Goal: Information Seeking & Learning: Learn about a topic

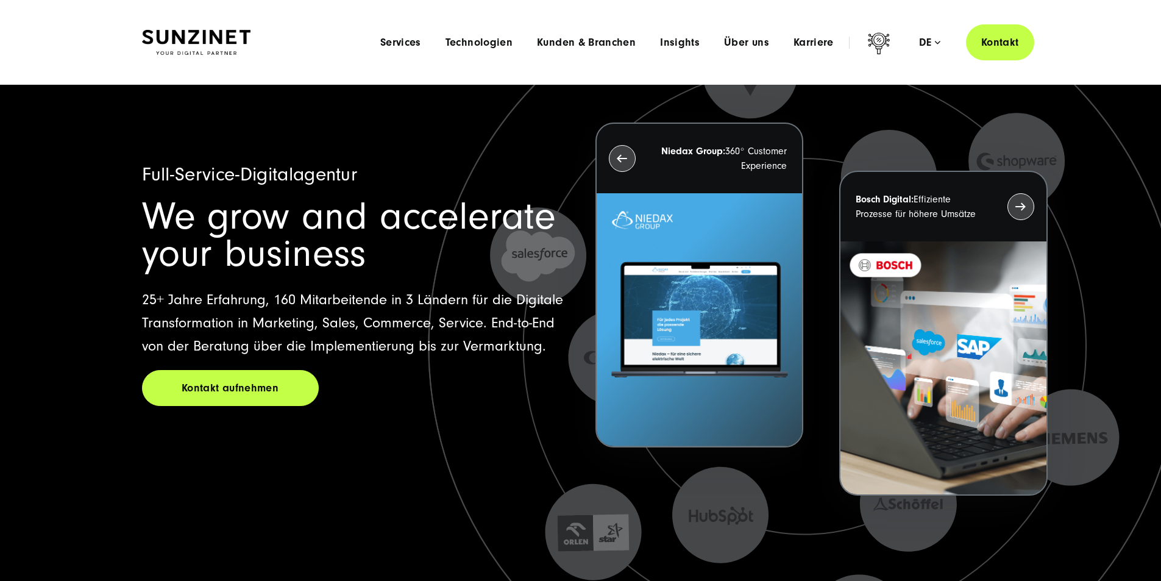
click at [718, 30] on div "Menu Services Menu Full Service Digitalagentur Wir lösen komplexe Herausforderu…" at bounding box center [701, 42] width 666 height 36
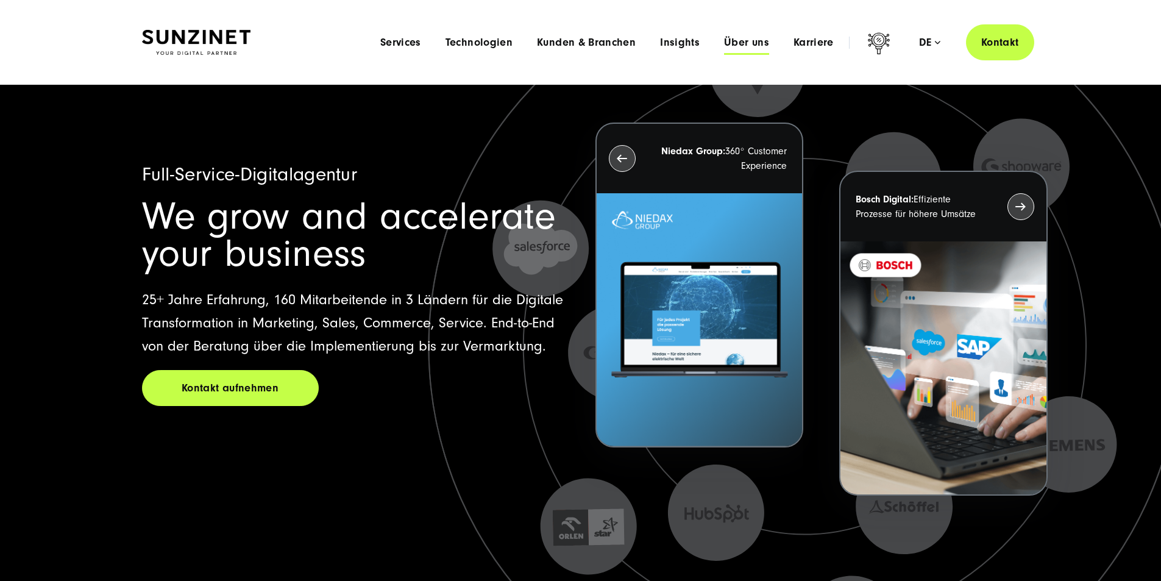
click at [724, 40] on span "Über uns" at bounding box center [746, 43] width 45 height 12
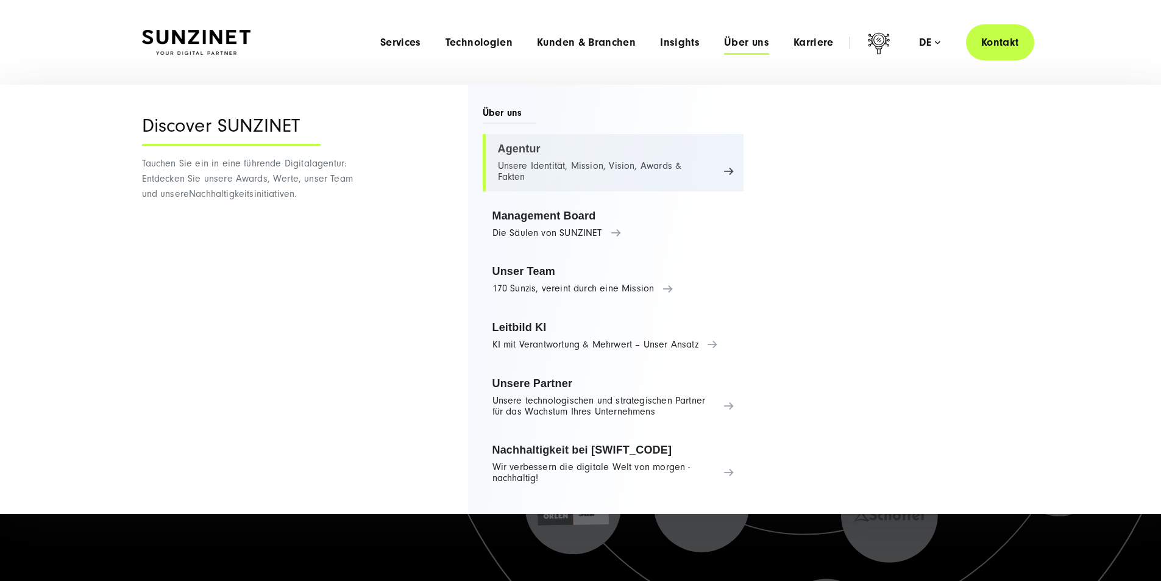
click at [587, 163] on link "Agentur Unsere Identität, Mission, Vision, Awards & Fakten" at bounding box center [614, 162] width 262 height 57
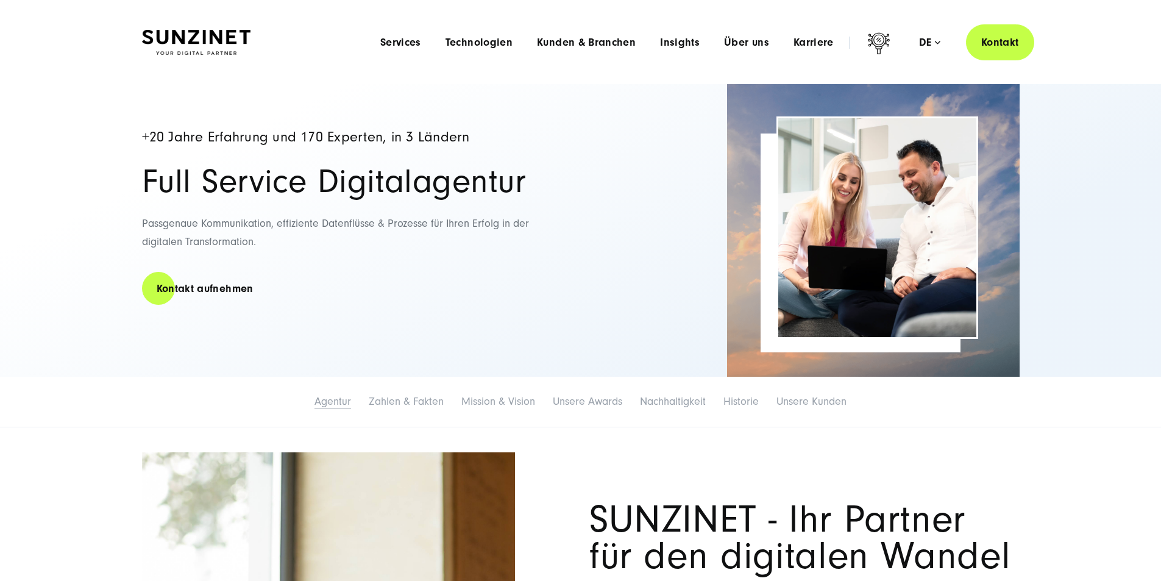
click at [315, 408] on link "Agentur" at bounding box center [333, 401] width 37 height 13
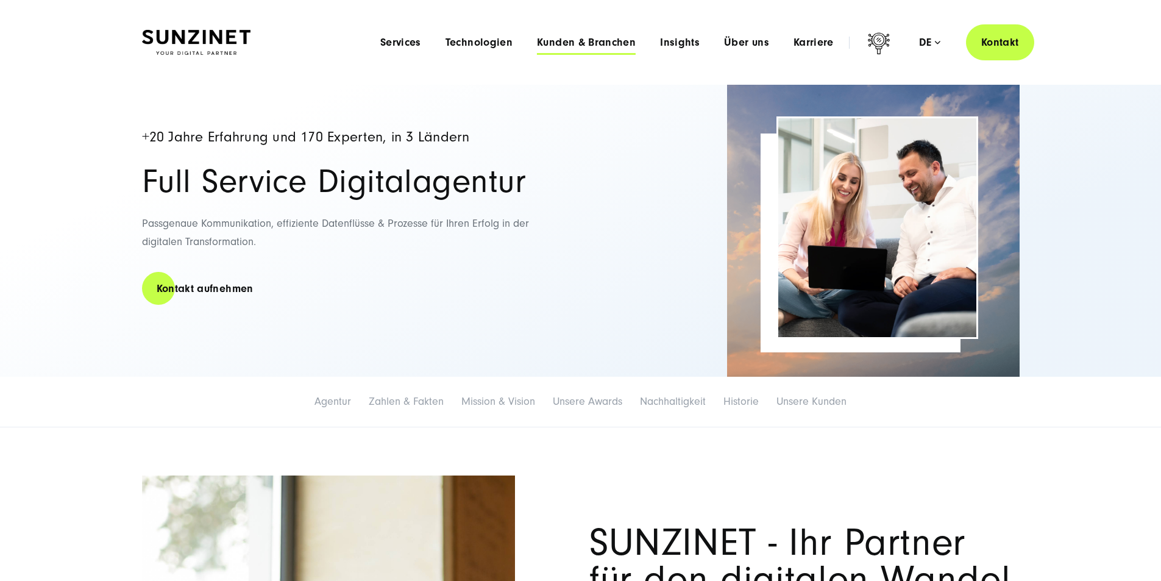
click at [540, 37] on span "Kunden & Branchen" at bounding box center [586, 43] width 99 height 12
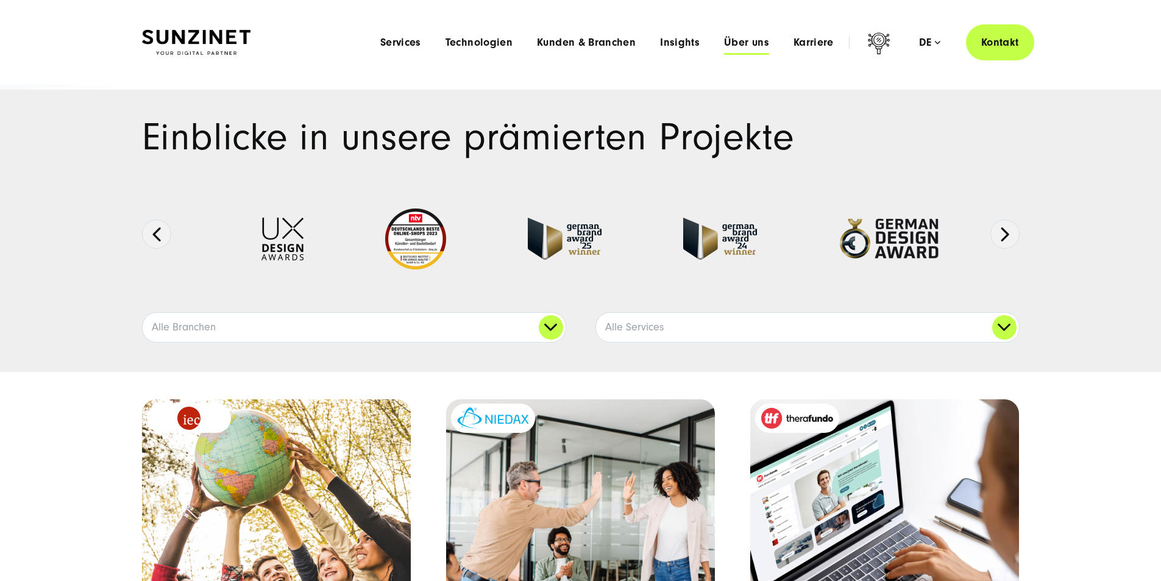
click at [724, 41] on span "Über uns" at bounding box center [746, 43] width 45 height 12
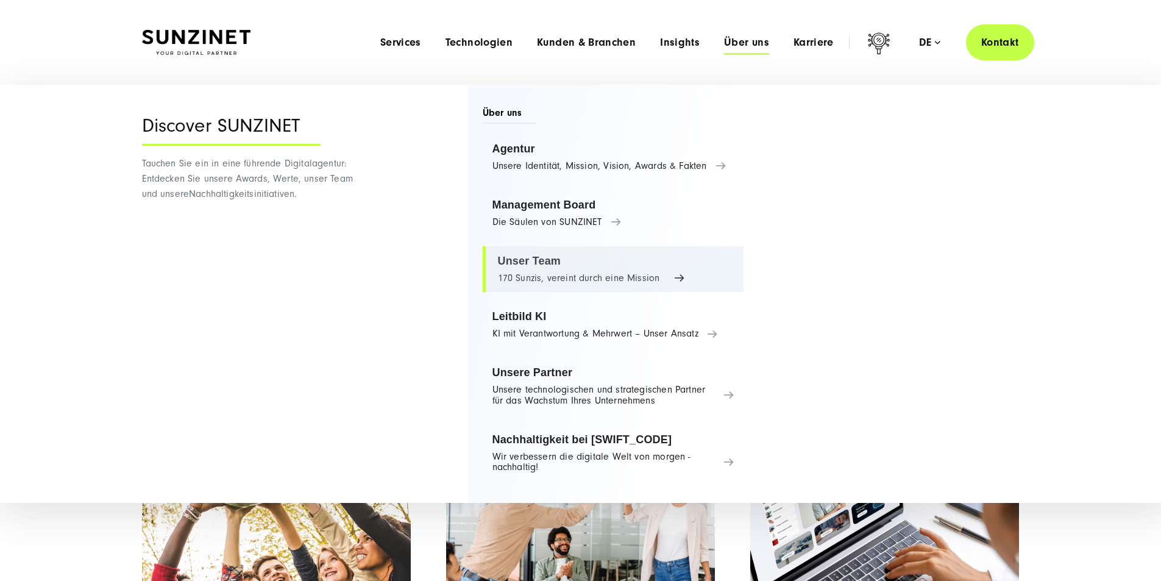
click at [548, 280] on link "Unser Team 170 Sunzis, vereint durch eine Mission" at bounding box center [614, 269] width 262 height 46
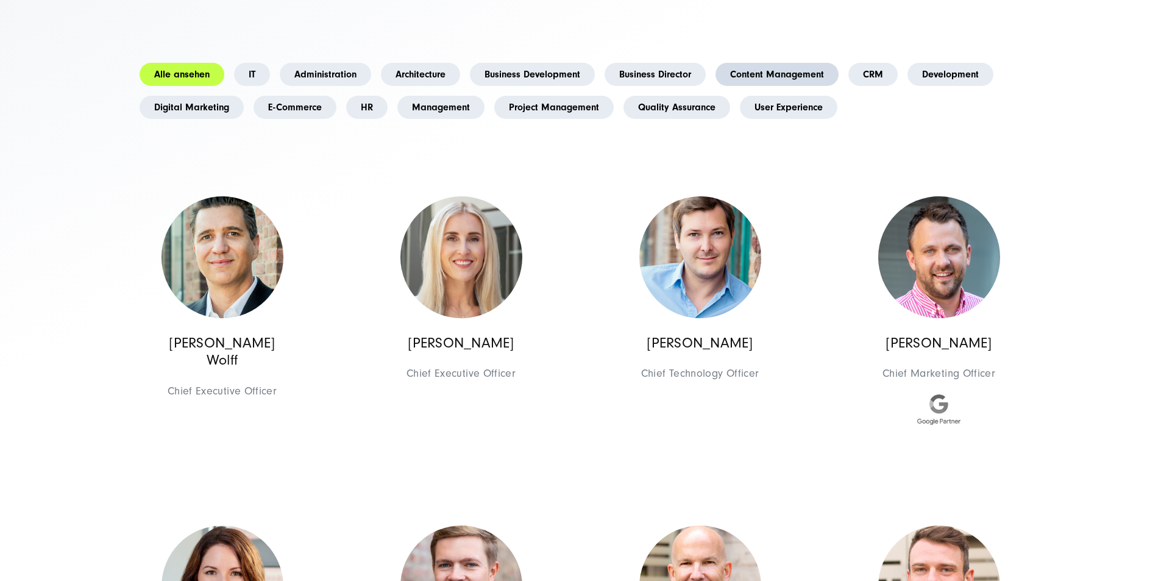
click at [716, 86] on link "Content Management" at bounding box center [777, 74] width 123 height 23
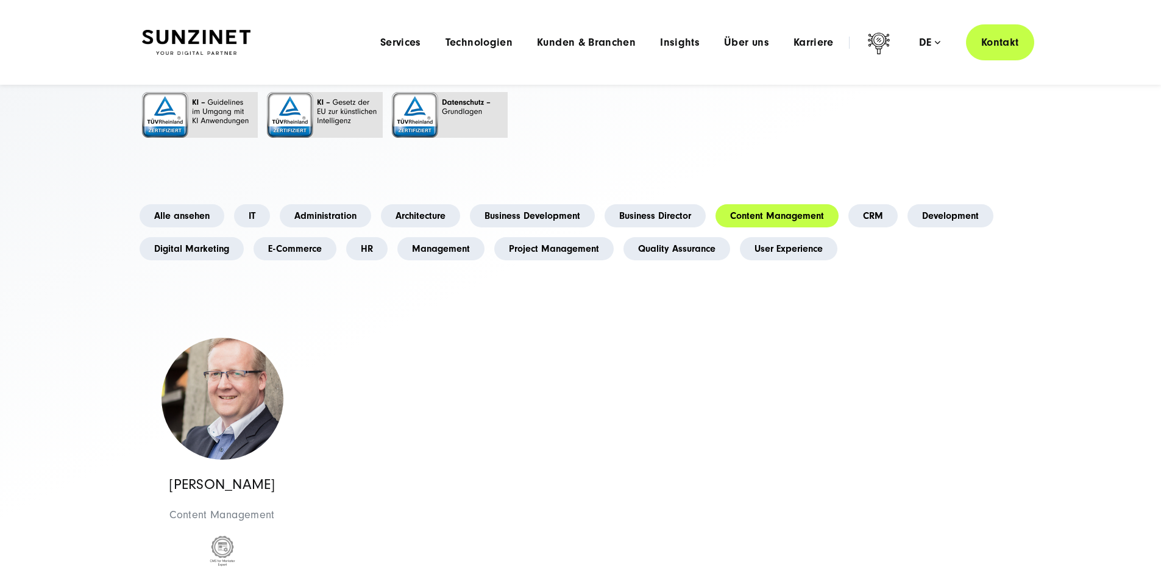
scroll to position [163, 0]
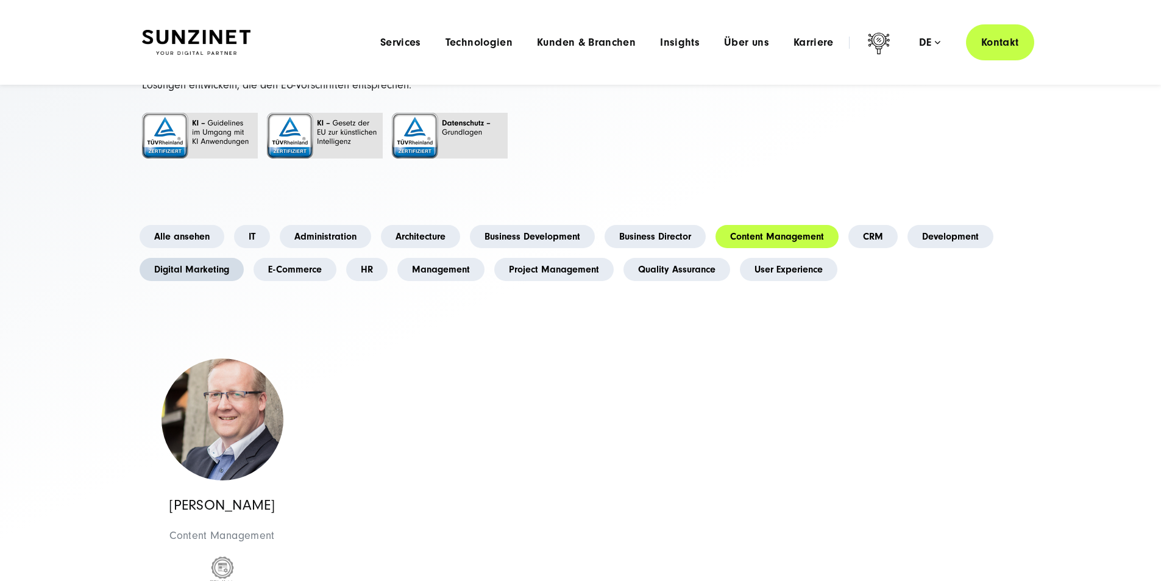
click at [244, 281] on link "Digital Marketing" at bounding box center [192, 269] width 104 height 23
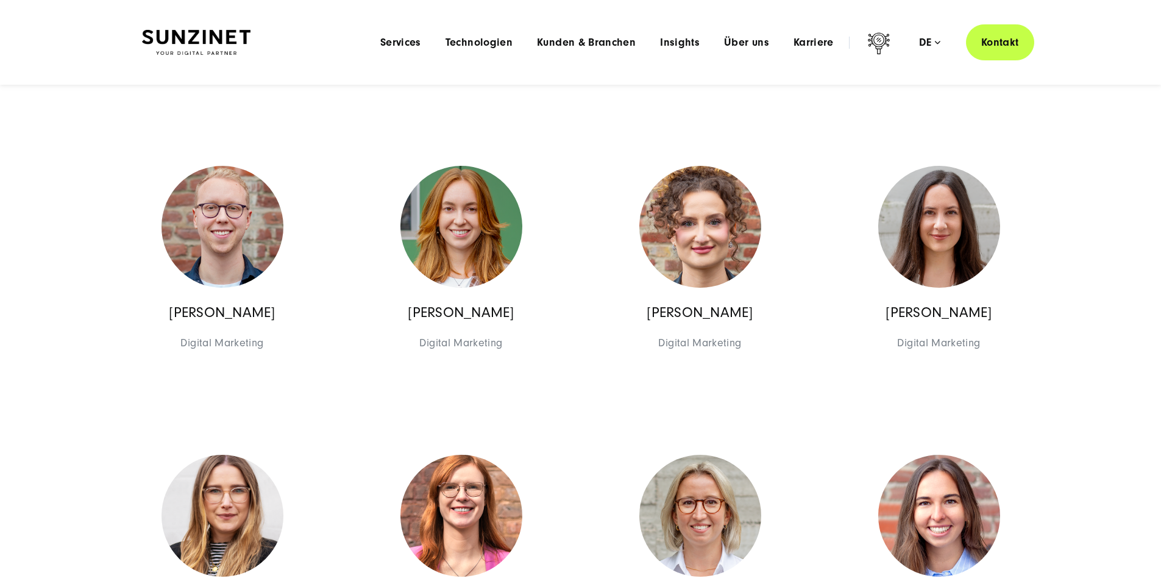
scroll to position [0, 0]
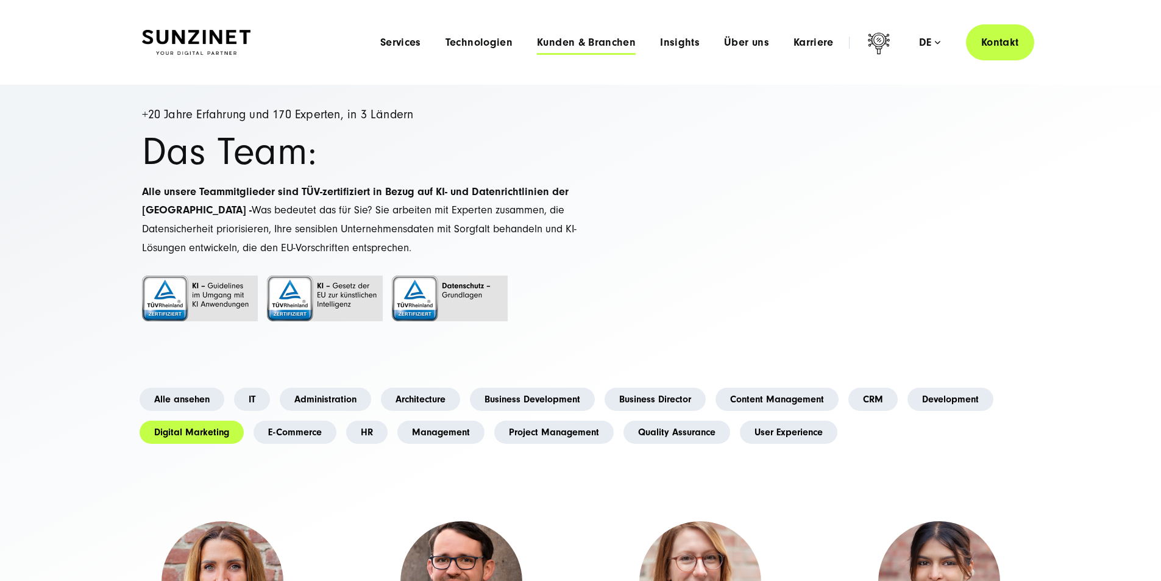
click at [558, 45] on span "Kunden & Branchen" at bounding box center [586, 43] width 99 height 12
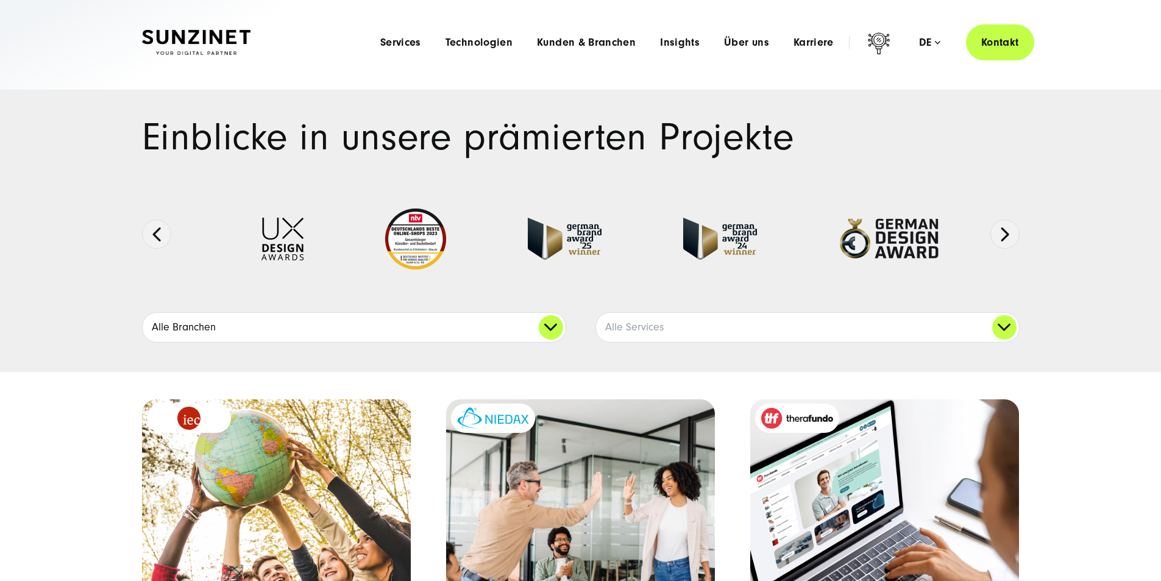
click at [543, 342] on link "Alle Branchen" at bounding box center [354, 327] width 423 height 29
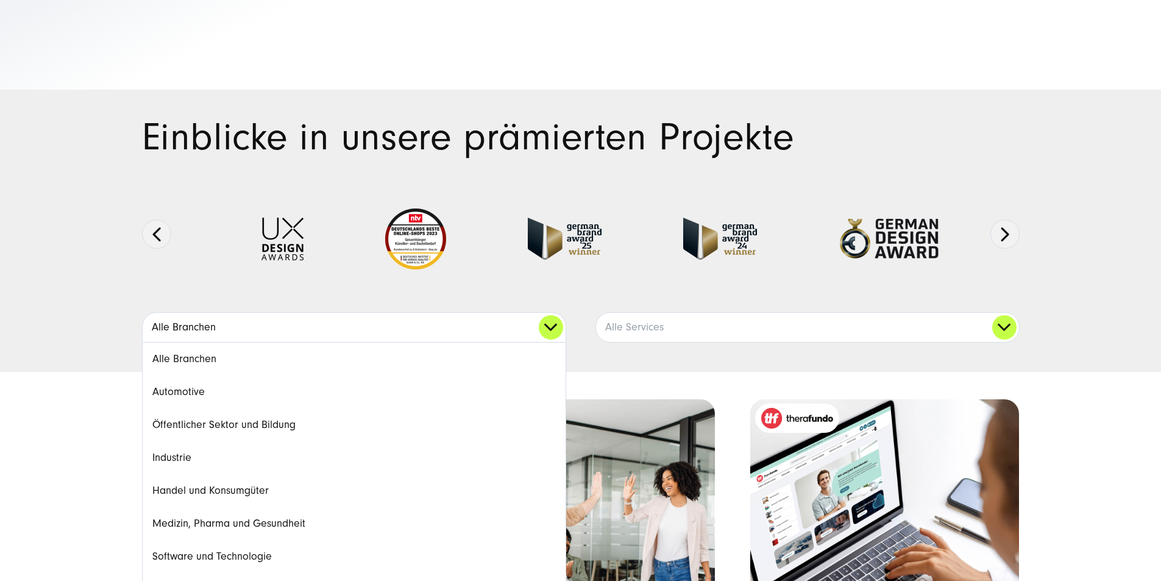
scroll to position [163, 0]
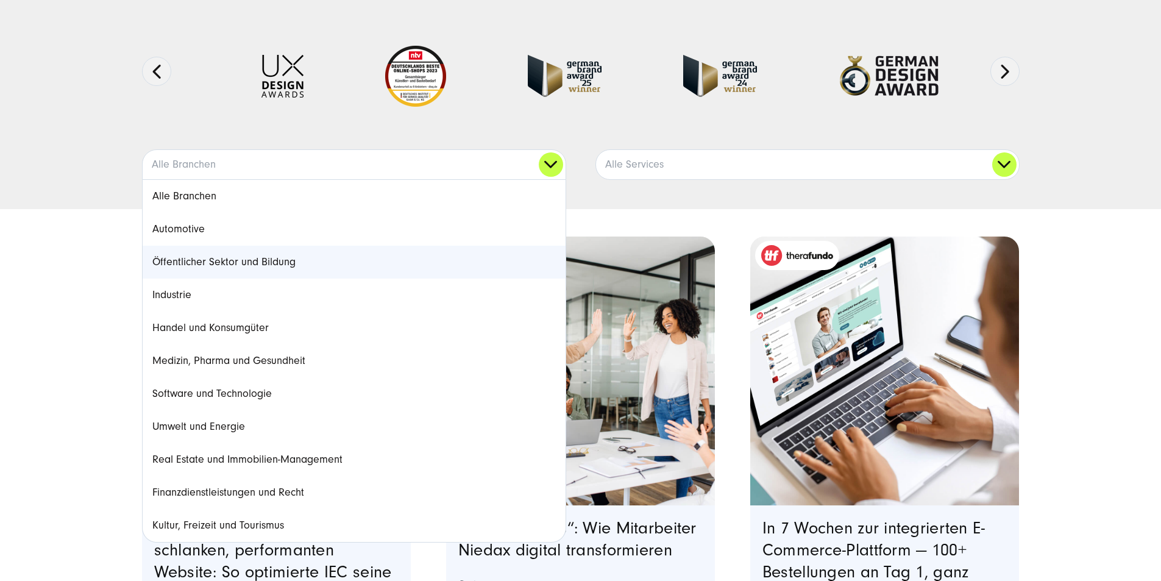
click at [223, 279] on link "Öffentlicher Sektor und Bildung" at bounding box center [354, 262] width 423 height 33
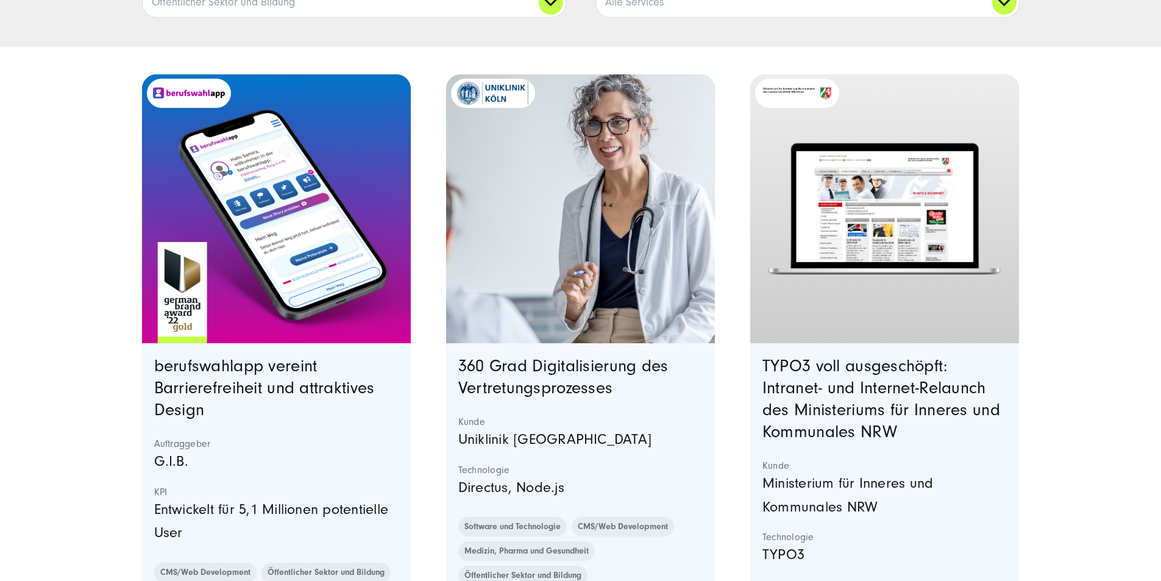
scroll to position [488, 0]
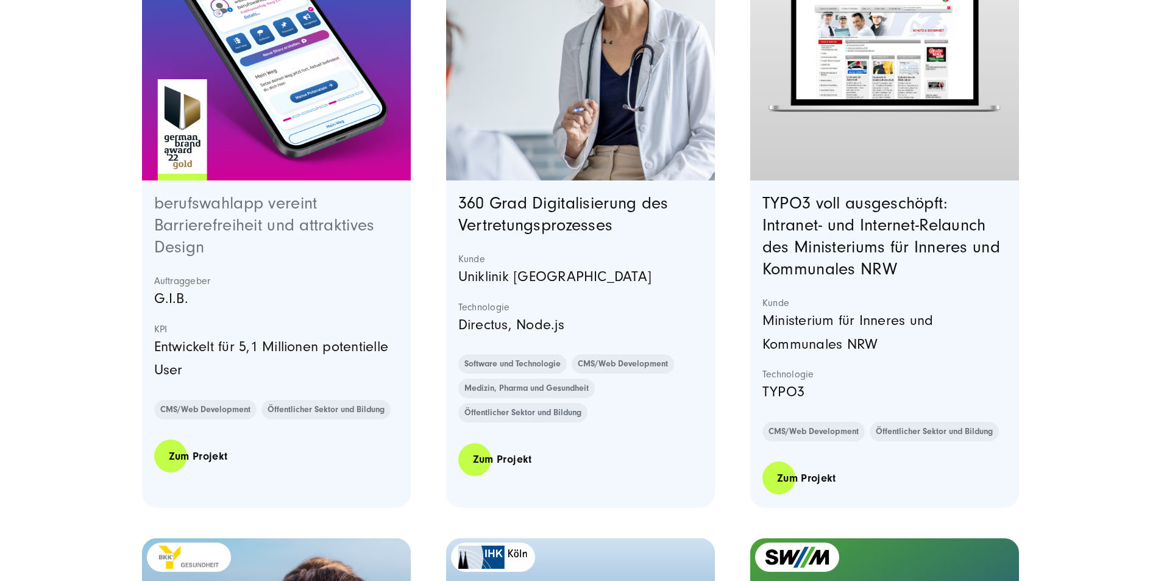
click at [242, 257] on link "berufswahlapp vereint Barrierefreiheit und attraktives Design" at bounding box center [264, 225] width 221 height 63
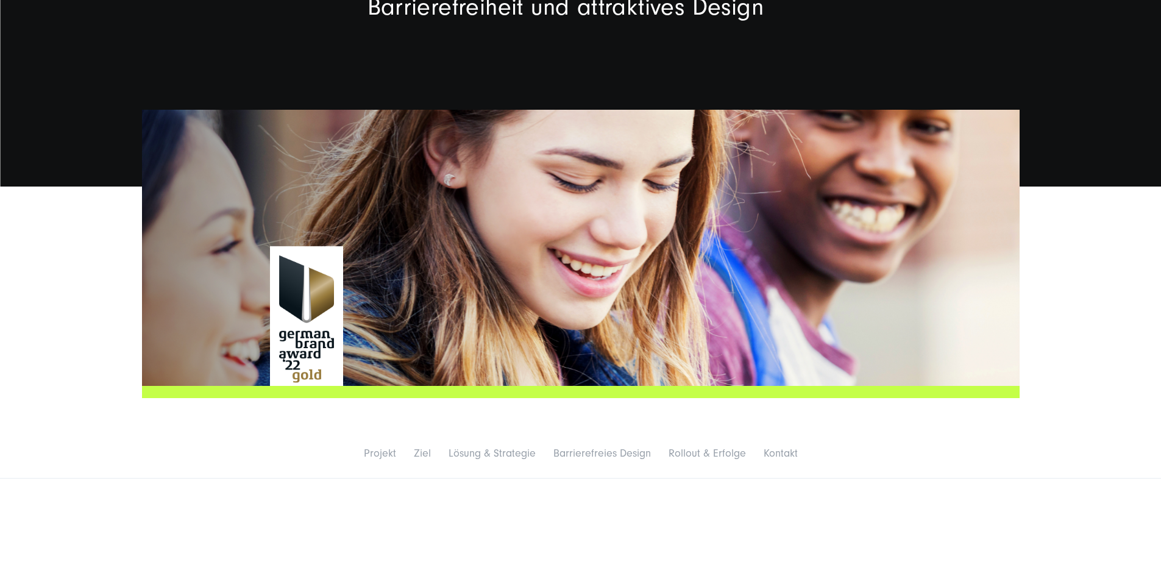
scroll to position [651, 0]
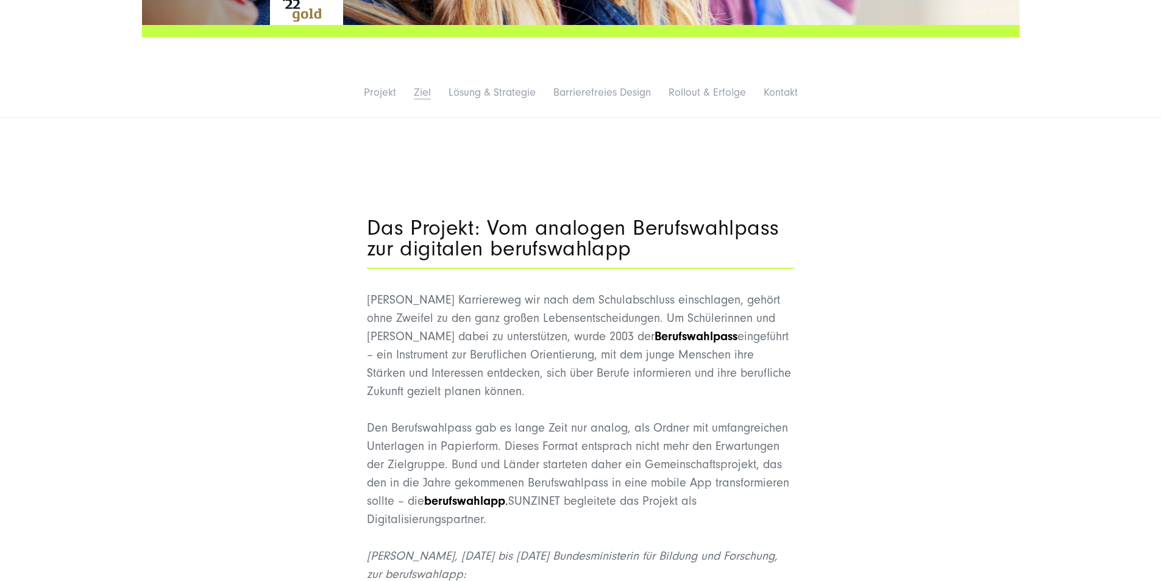
click at [414, 99] on link "Ziel" at bounding box center [422, 92] width 17 height 13
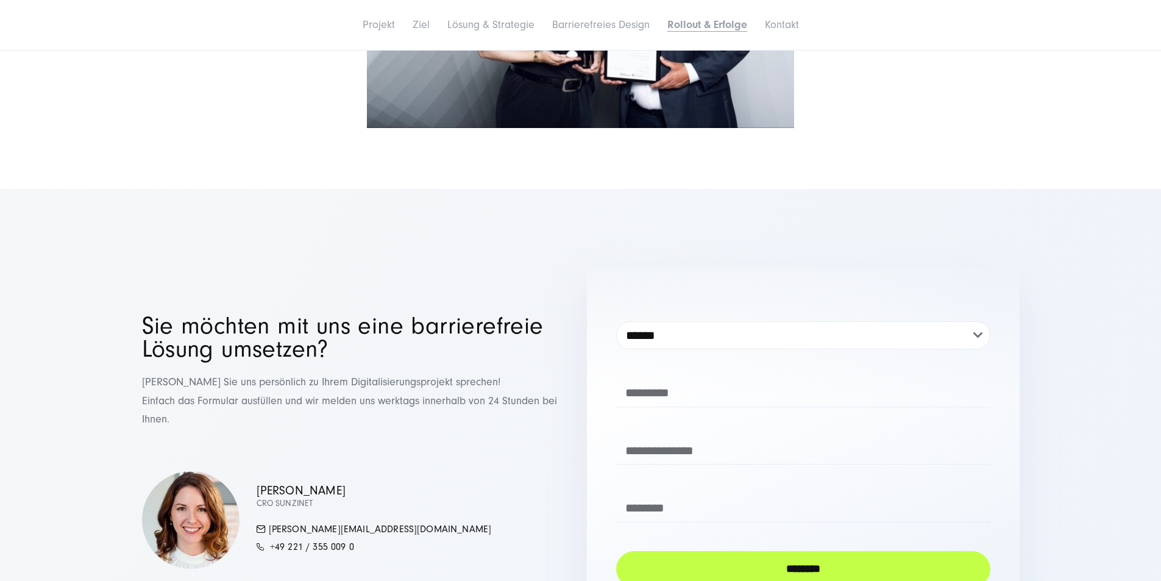
scroll to position [6137, 0]
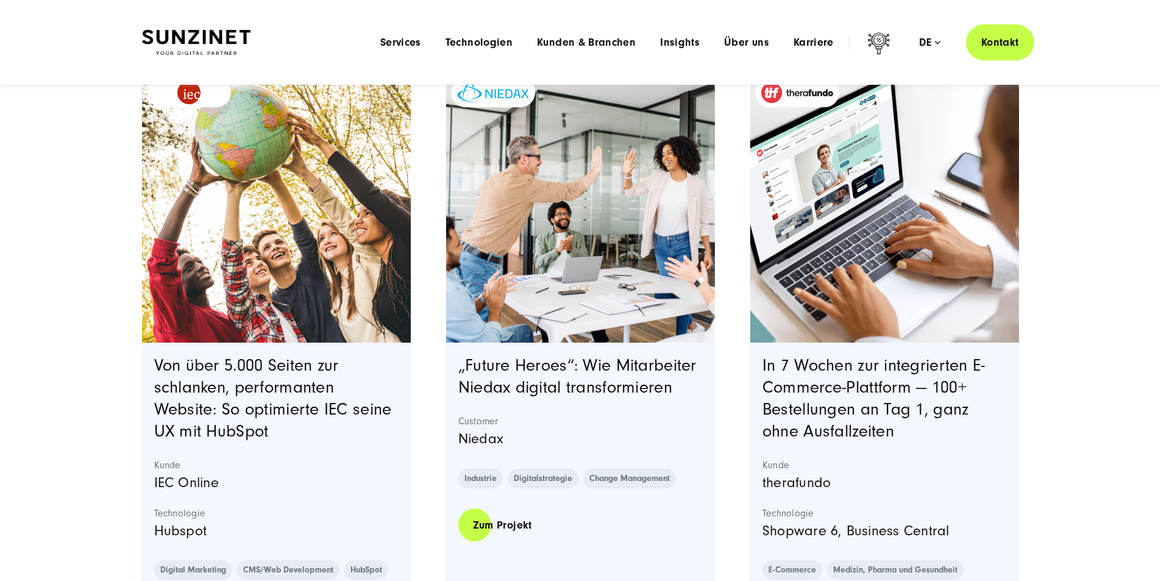
scroll to position [325, 0]
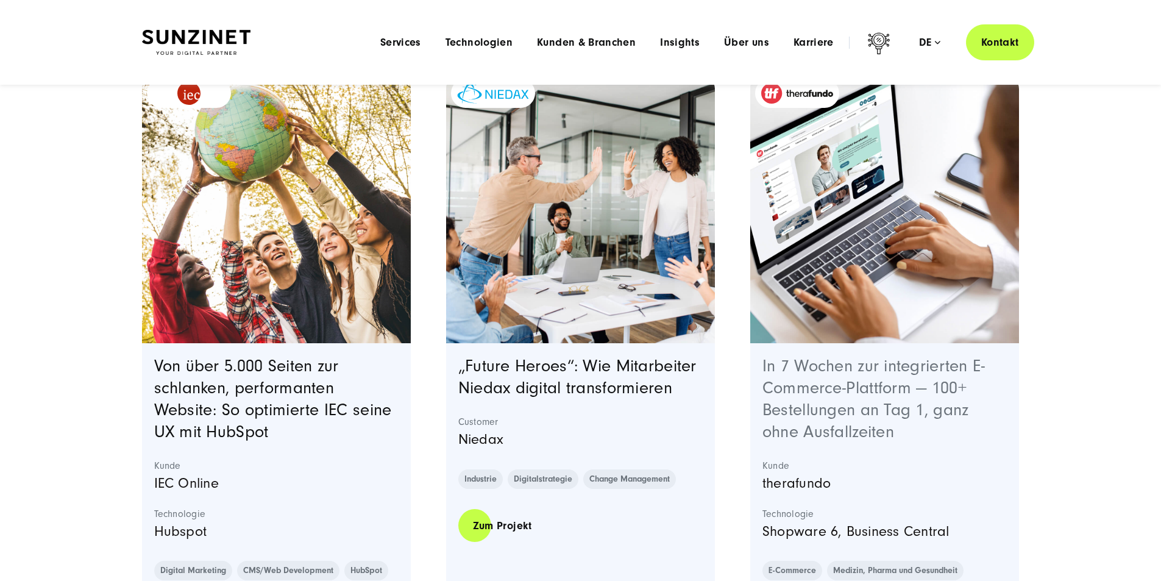
click at [932, 408] on link "In 7 Wochen zur integrierten E-Commerce-Plattform — 100+ Bestellungen an Tag 1,…" at bounding box center [874, 399] width 223 height 85
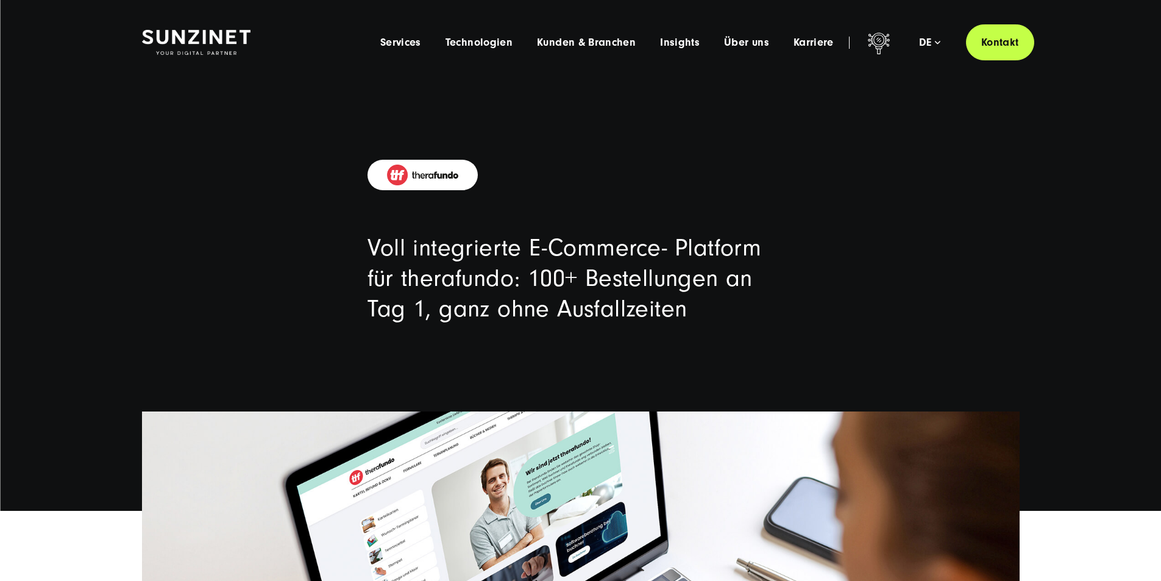
click at [415, 162] on div at bounding box center [423, 175] width 110 height 30
click at [417, 170] on img at bounding box center [422, 175] width 71 height 21
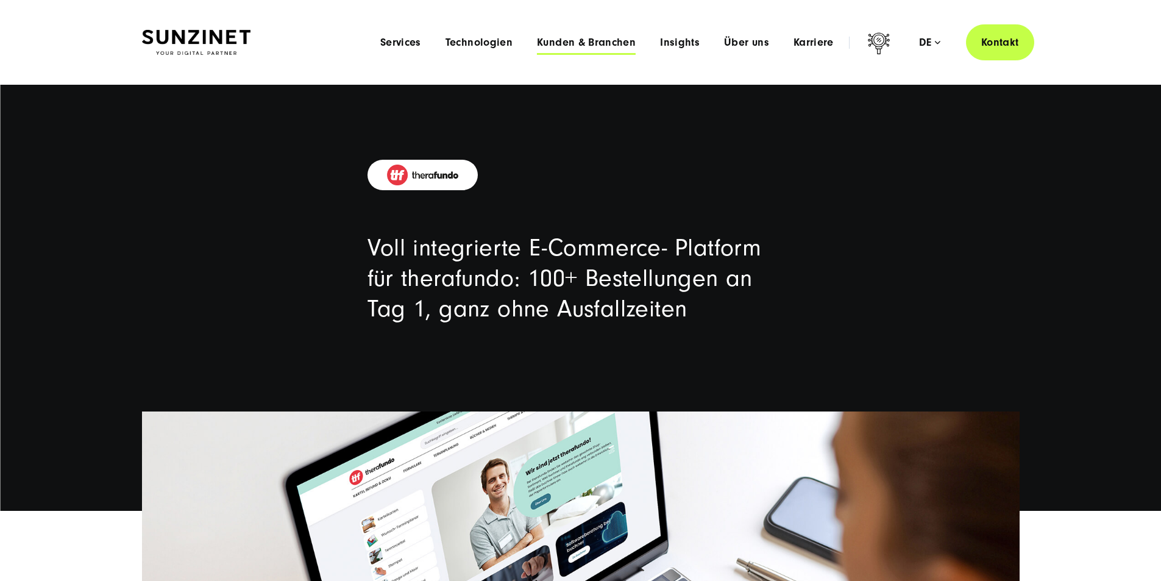
click at [539, 42] on span "Kunden & Branchen" at bounding box center [586, 43] width 99 height 12
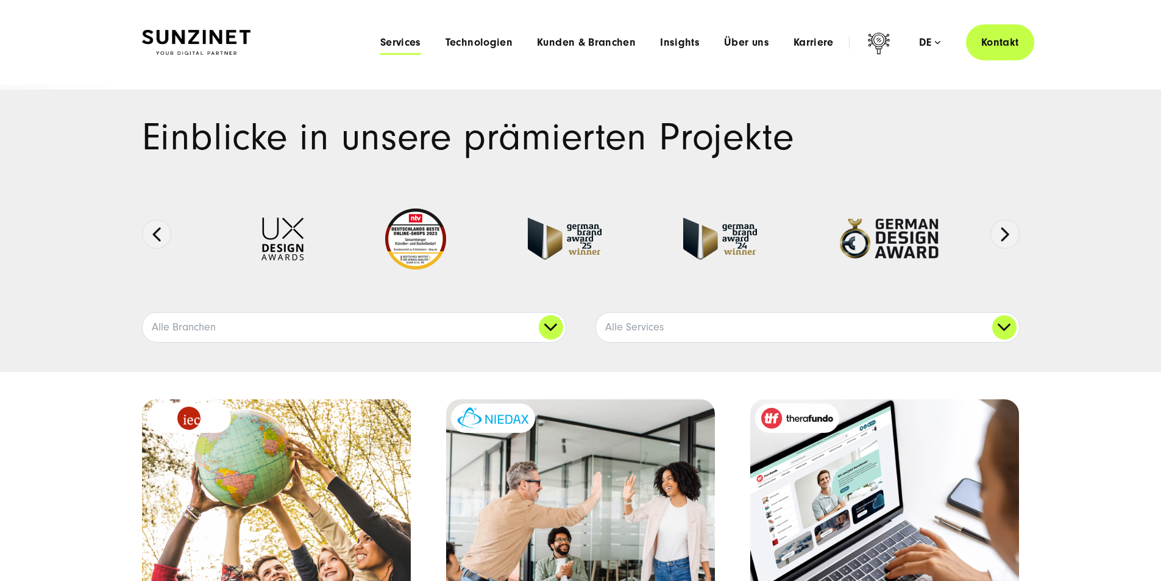
click at [380, 43] on span "Services" at bounding box center [400, 43] width 41 height 12
click at [558, 40] on span "Kunden & Branchen" at bounding box center [586, 43] width 99 height 12
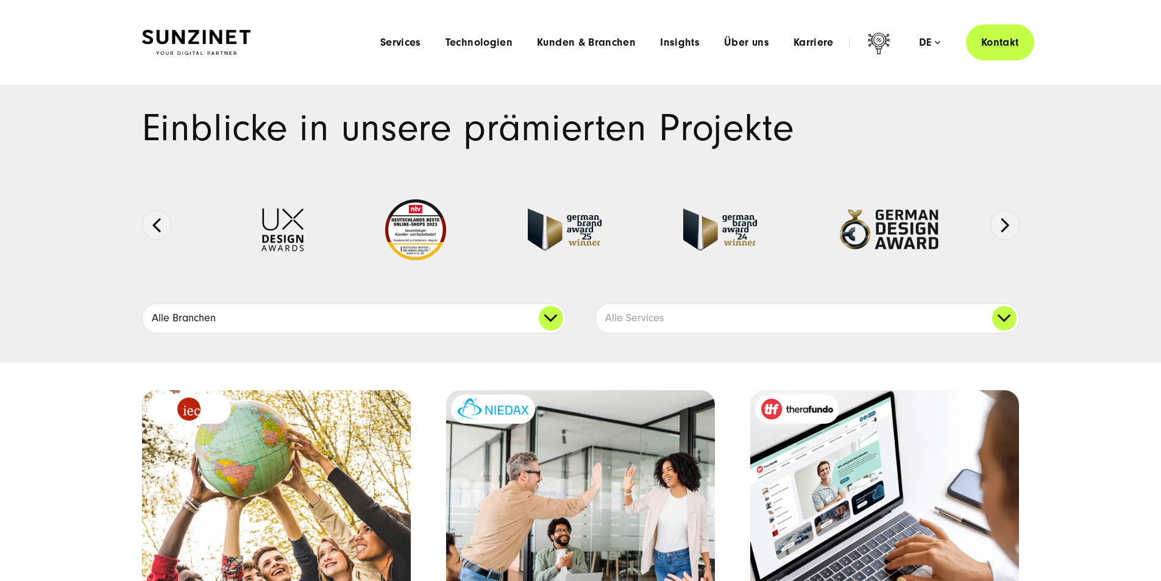
click at [384, 333] on link "Alle Branchen" at bounding box center [354, 318] width 423 height 29
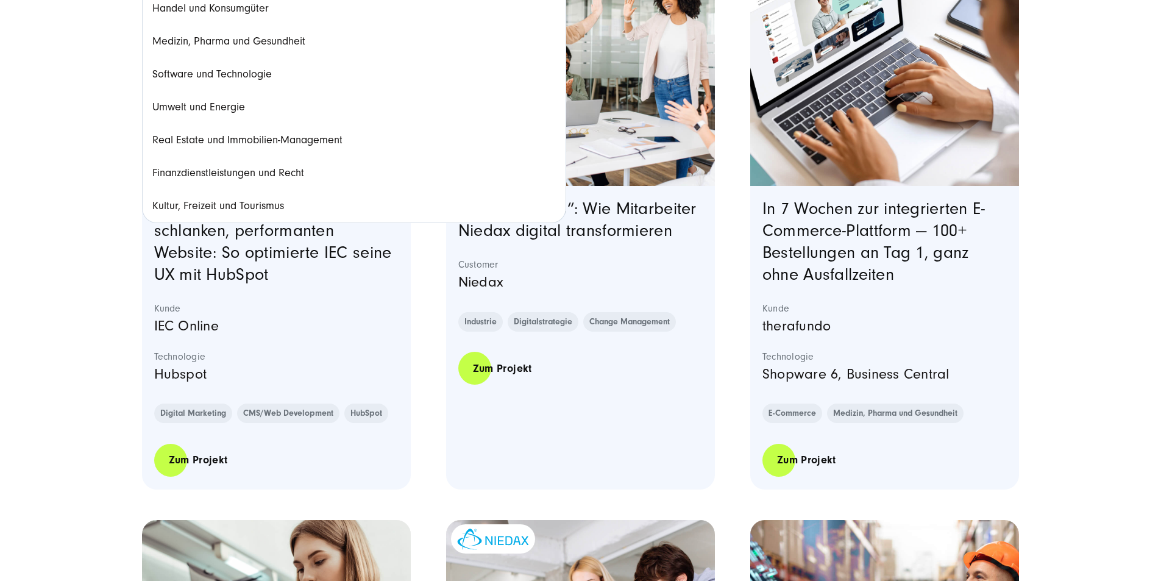
scroll to position [497, 0]
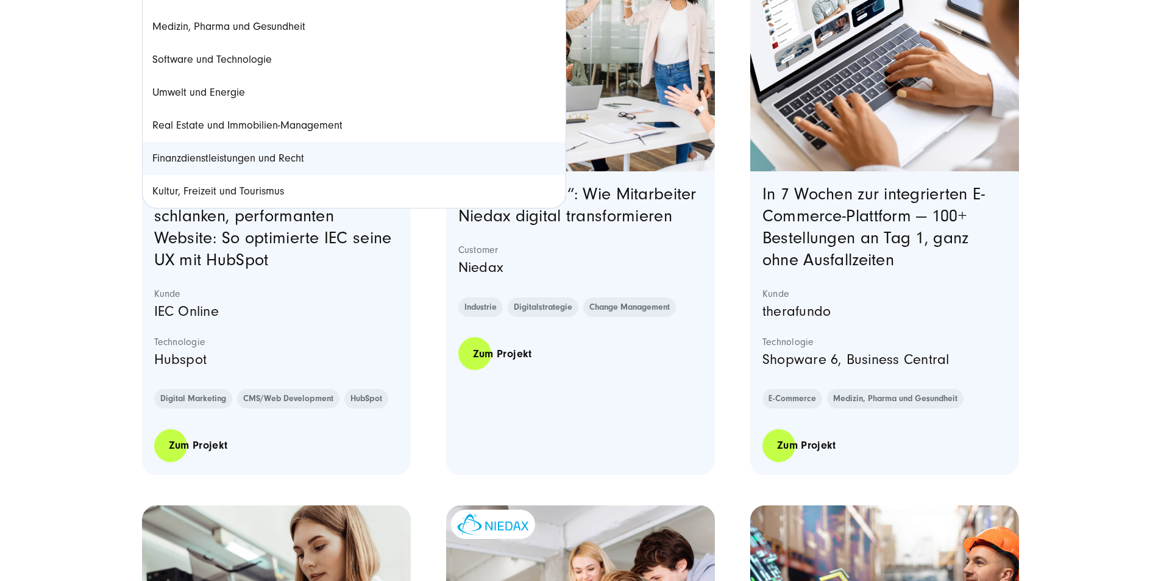
click at [207, 175] on link "Finanzdienstleistungen und Recht" at bounding box center [354, 158] width 423 height 33
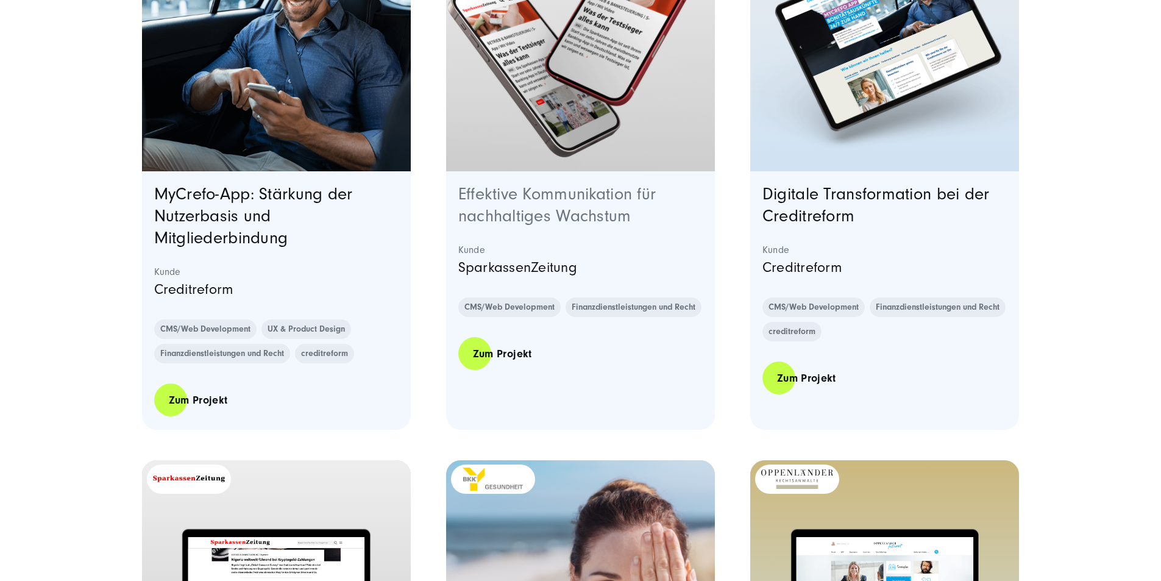
click at [594, 226] on link "Effektive Kommunikation für nachhaltiges Wachstum" at bounding box center [558, 205] width 198 height 41
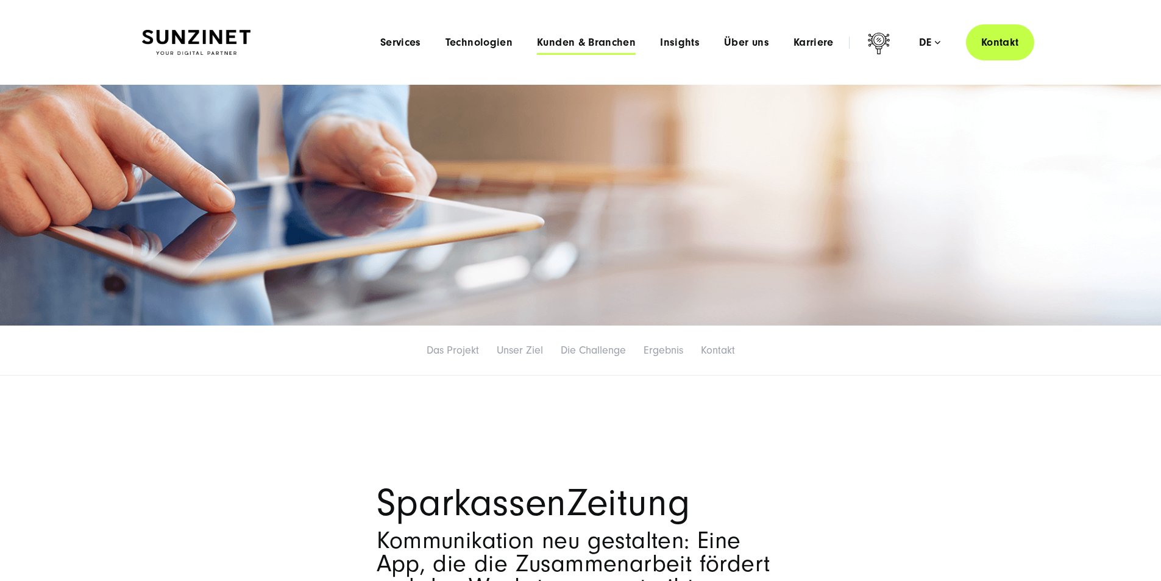
click at [543, 37] on span "Kunden & Branchen" at bounding box center [586, 43] width 99 height 12
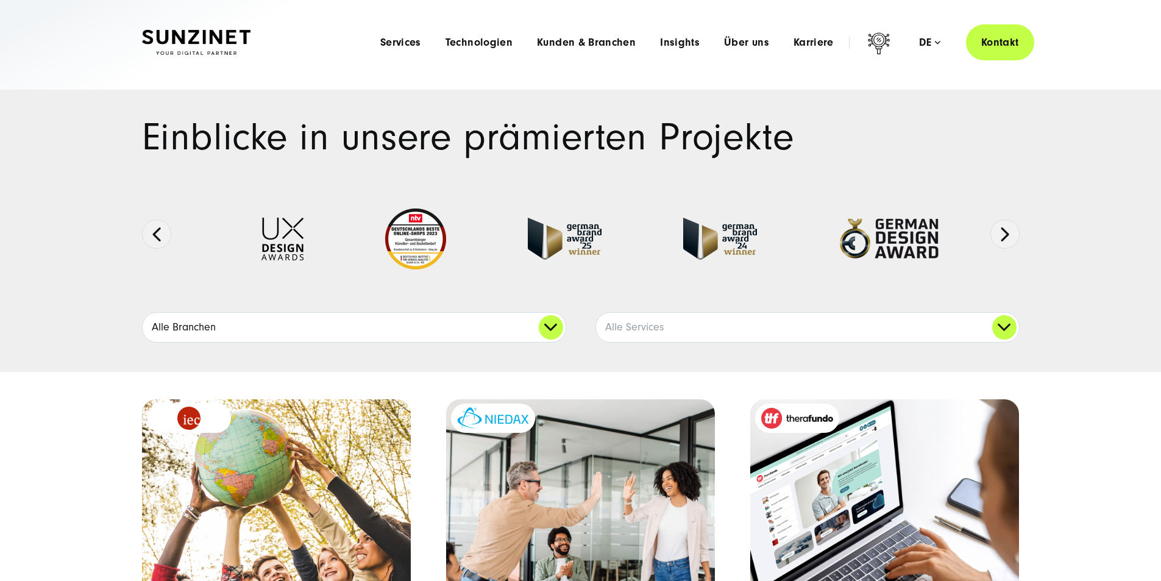
click at [554, 342] on link "Alle Branchen" at bounding box center [354, 327] width 423 height 29
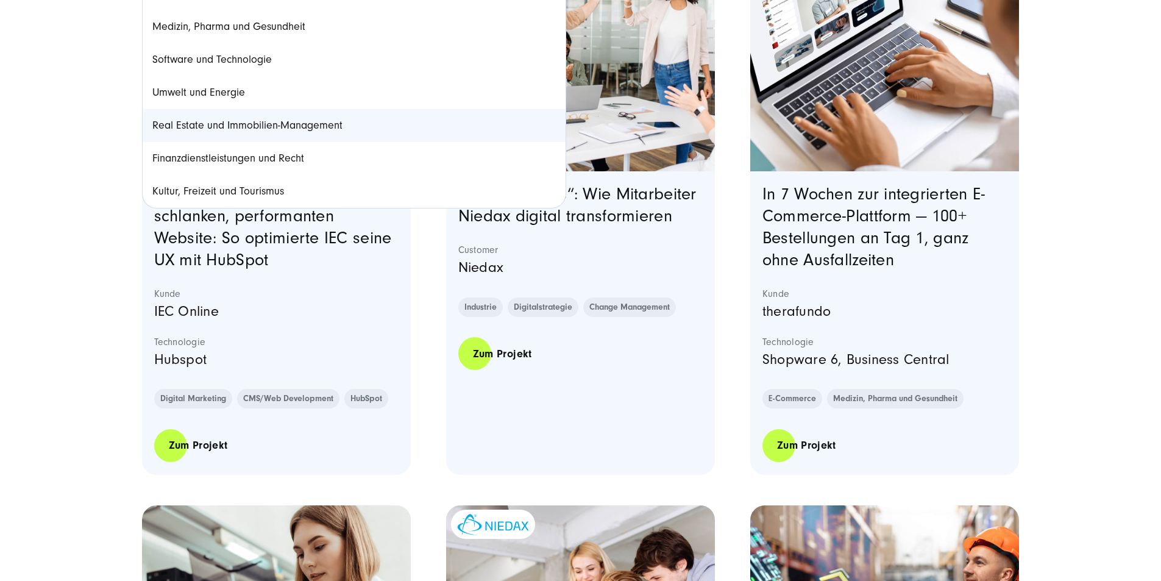
scroll to position [325, 0]
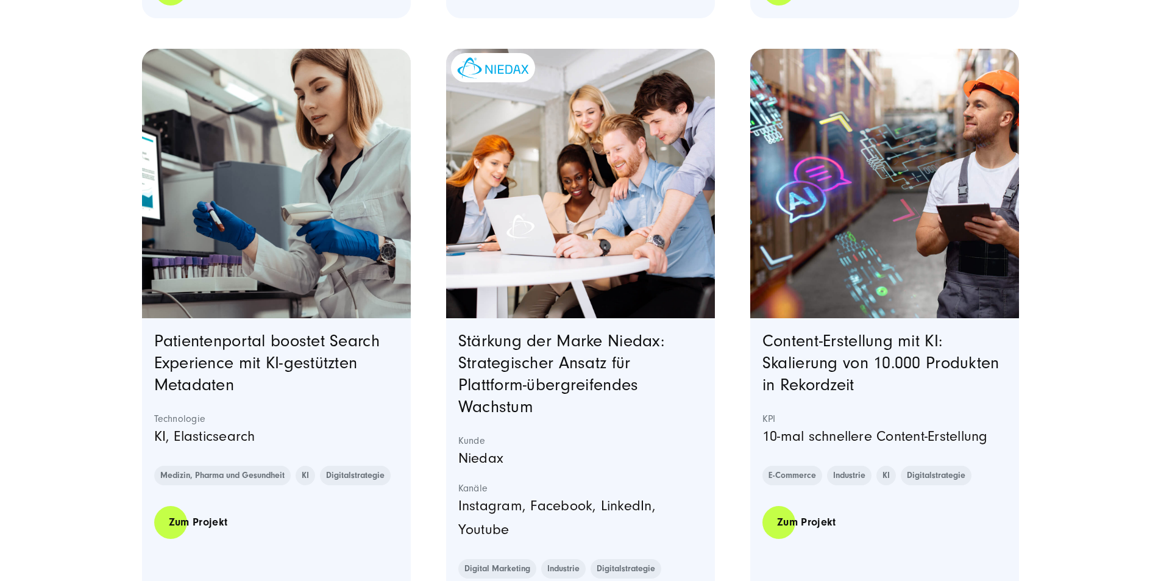
scroll to position [976, 0]
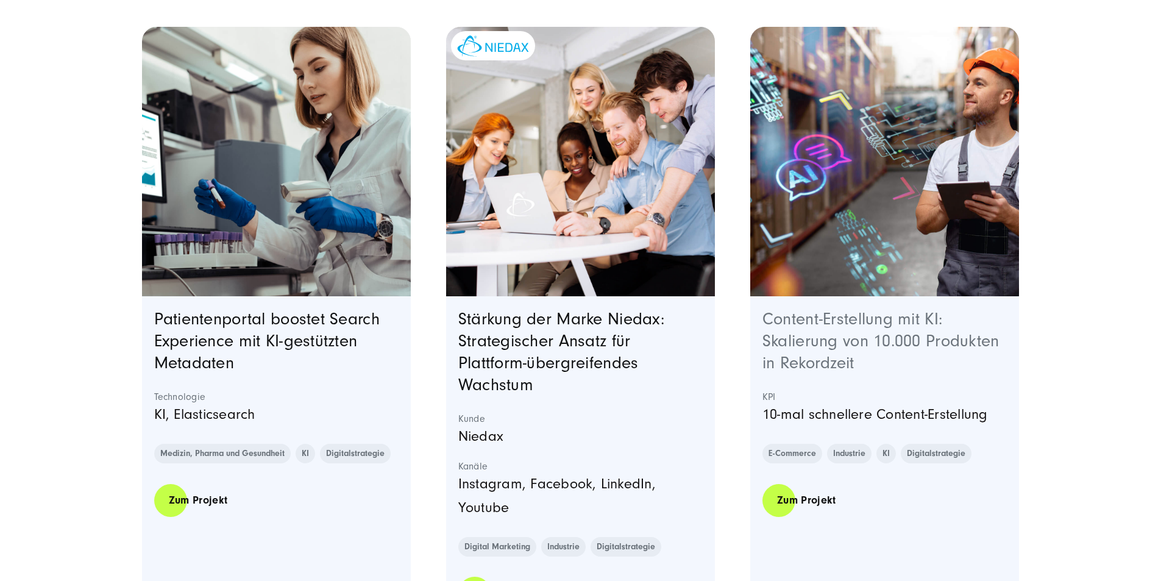
click at [871, 373] on link "Content-Erstellung mit KI: Skalierung von 10.000 Produkten in Rekordzeit" at bounding box center [881, 341] width 237 height 63
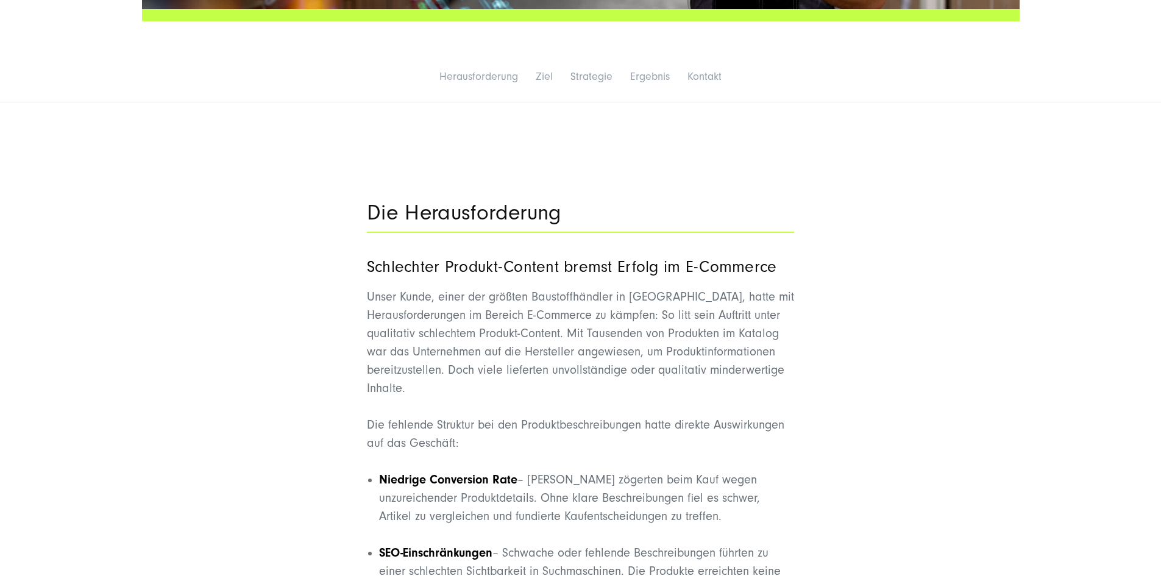
scroll to position [813, 0]
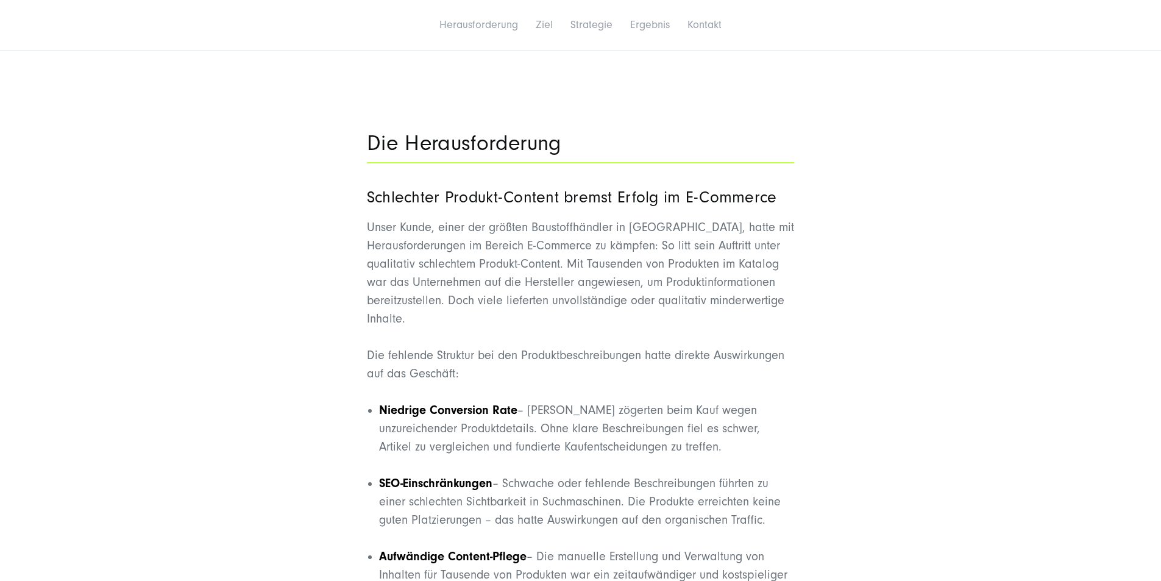
click at [368, 205] on div "Die Herausforderung Schlechter Produkt-Content bremst Erfolg im E-Commerce Unse…" at bounding box center [581, 467] width 878 height 698
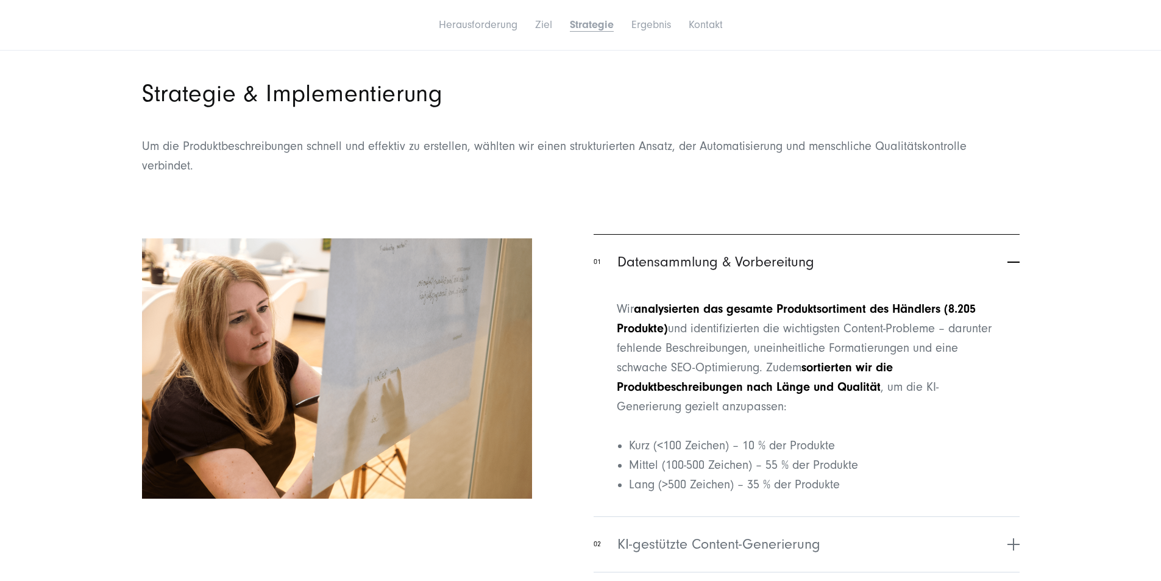
scroll to position [3458, 0]
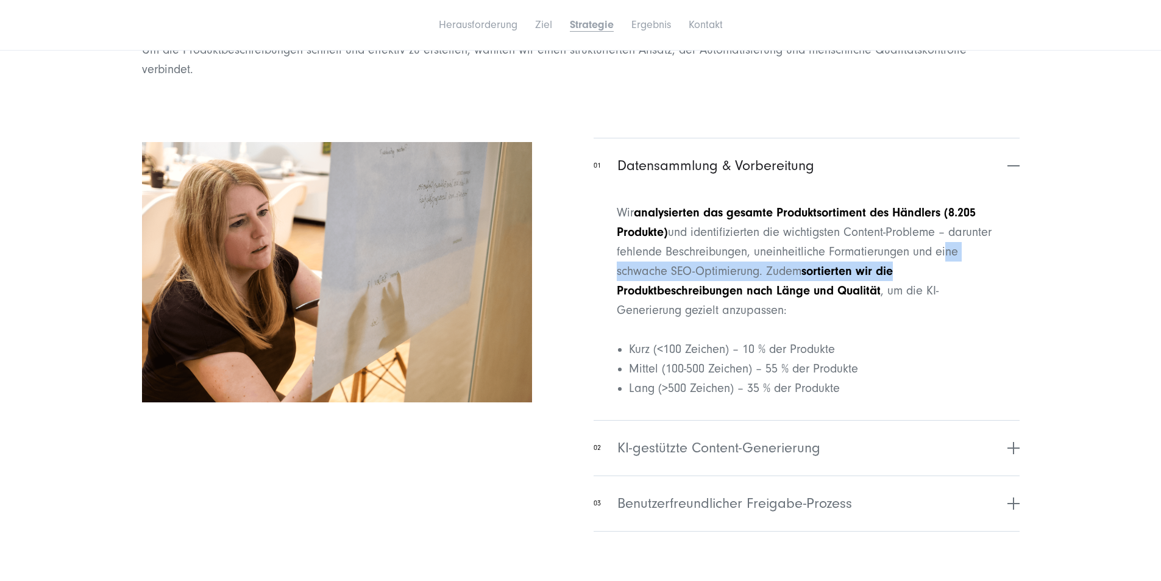
drag, startPoint x: 839, startPoint y: 329, endPoint x: 901, endPoint y: 340, distance: 63.3
click at [901, 320] on p "Wir analysierten das gesamte Produktsortiment des Händlers (8.205 Produkte) und…" at bounding box center [806, 261] width 379 height 117
